Goal: Task Accomplishment & Management: Complete application form

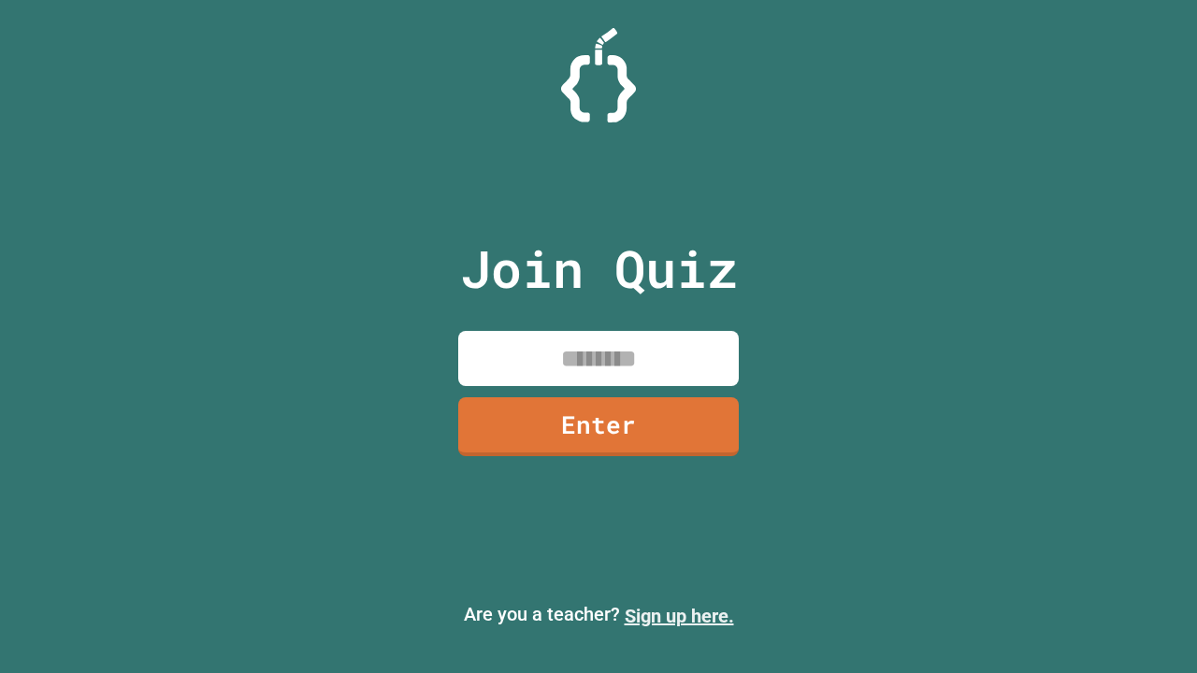
click at [679, 616] on link "Sign up here." at bounding box center [679, 616] width 109 height 22
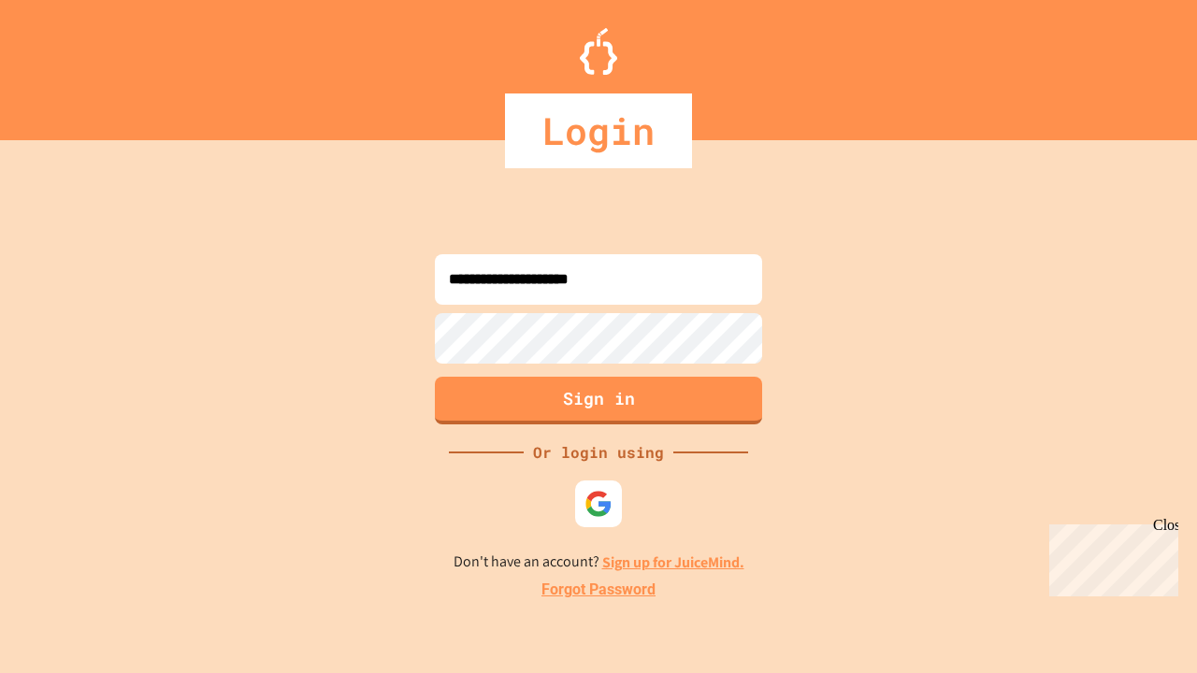
type input "**********"
